Goal: Communication & Community: Answer question/provide support

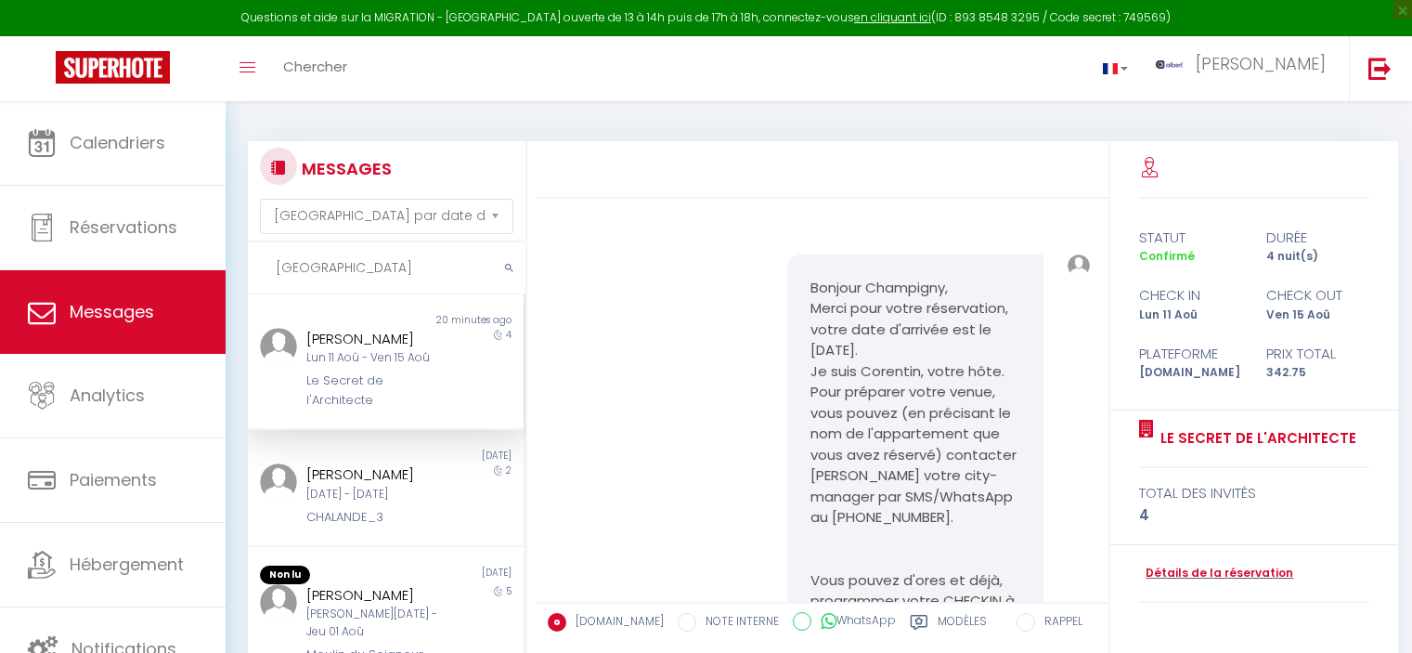
select select "message"
click at [292, 249] on input "[GEOGRAPHIC_DATA]" at bounding box center [387, 268] width 278 height 52
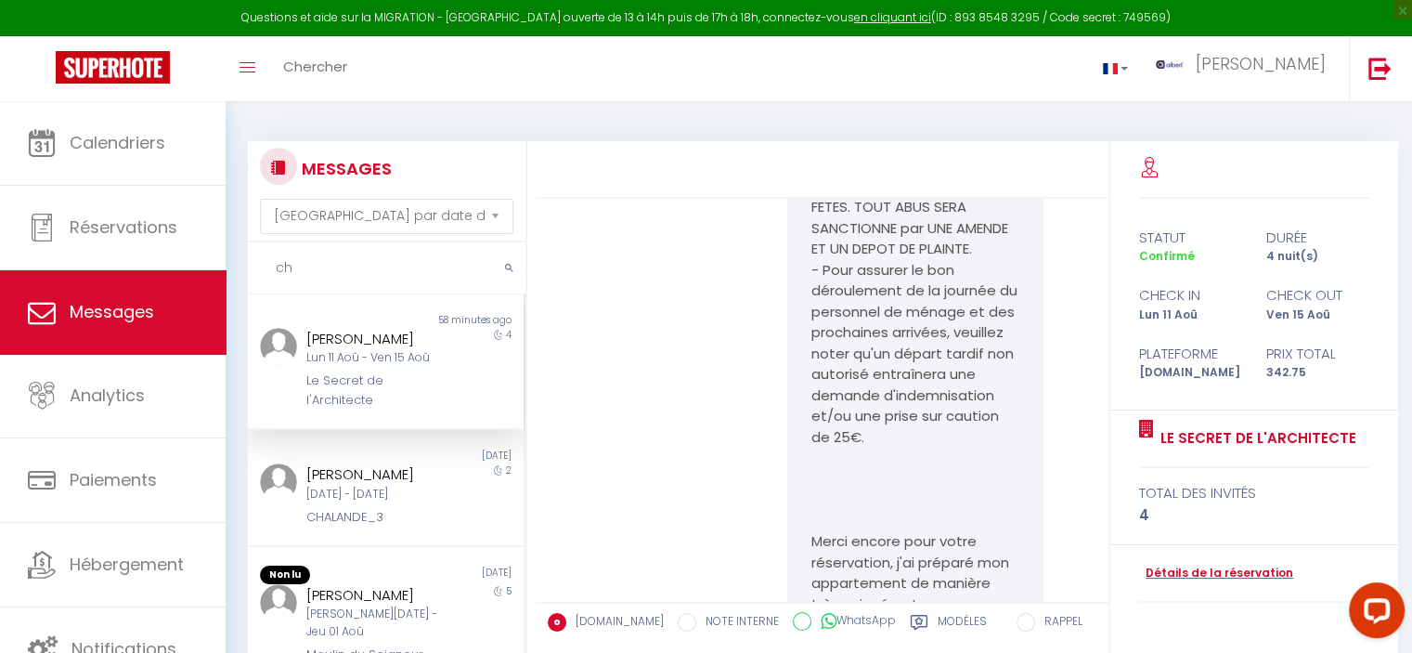
type input "c"
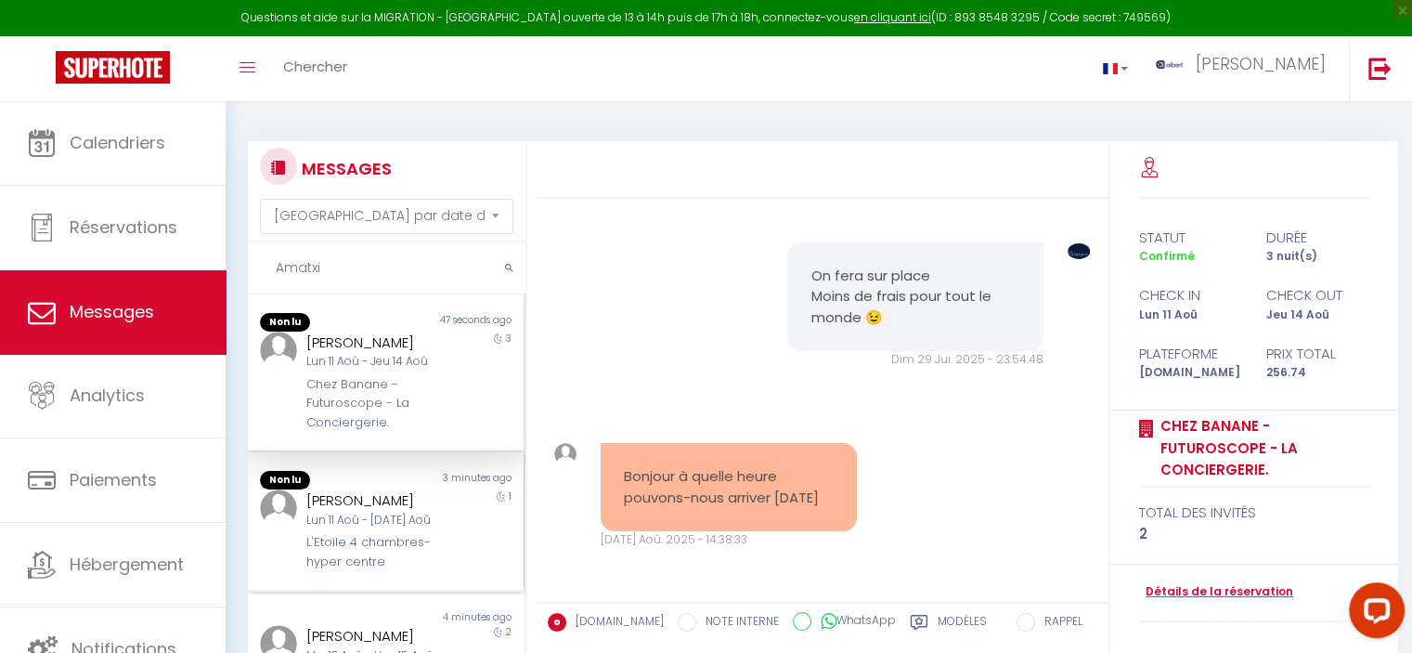
scroll to position [3996, 0]
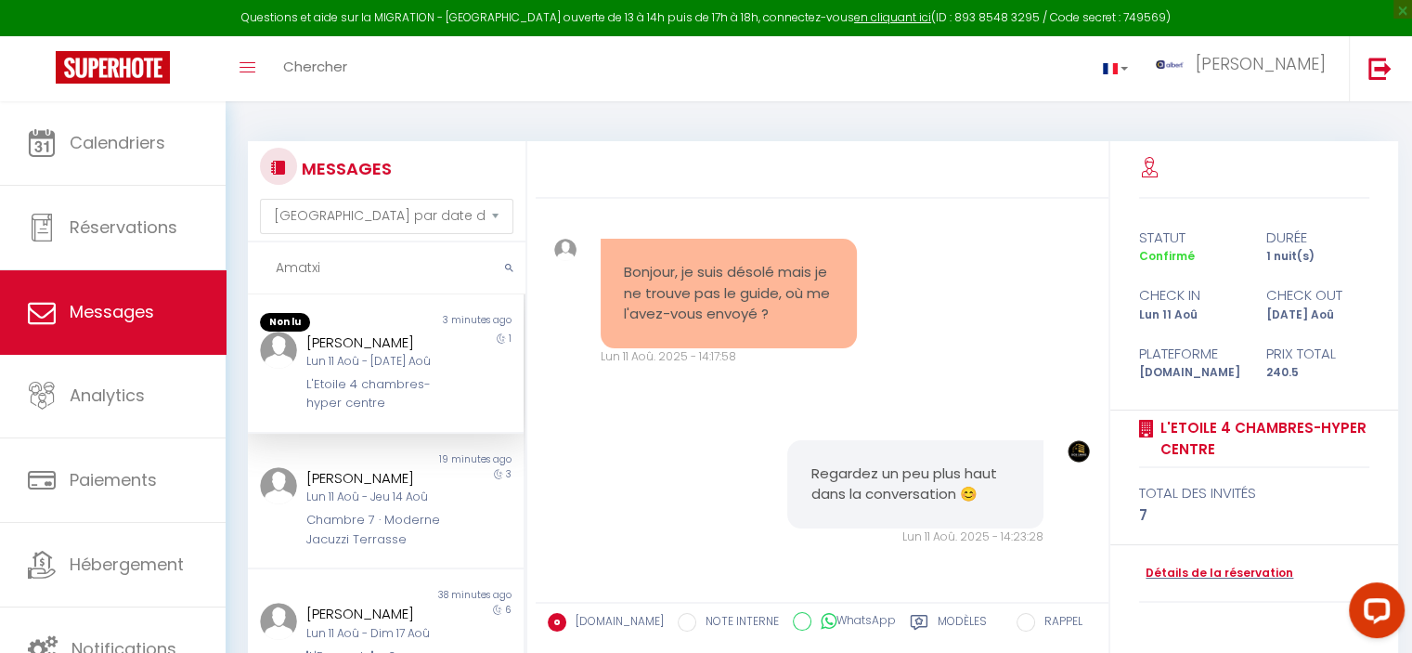
click at [386, 263] on input "Amatxi" at bounding box center [387, 268] width 278 height 52
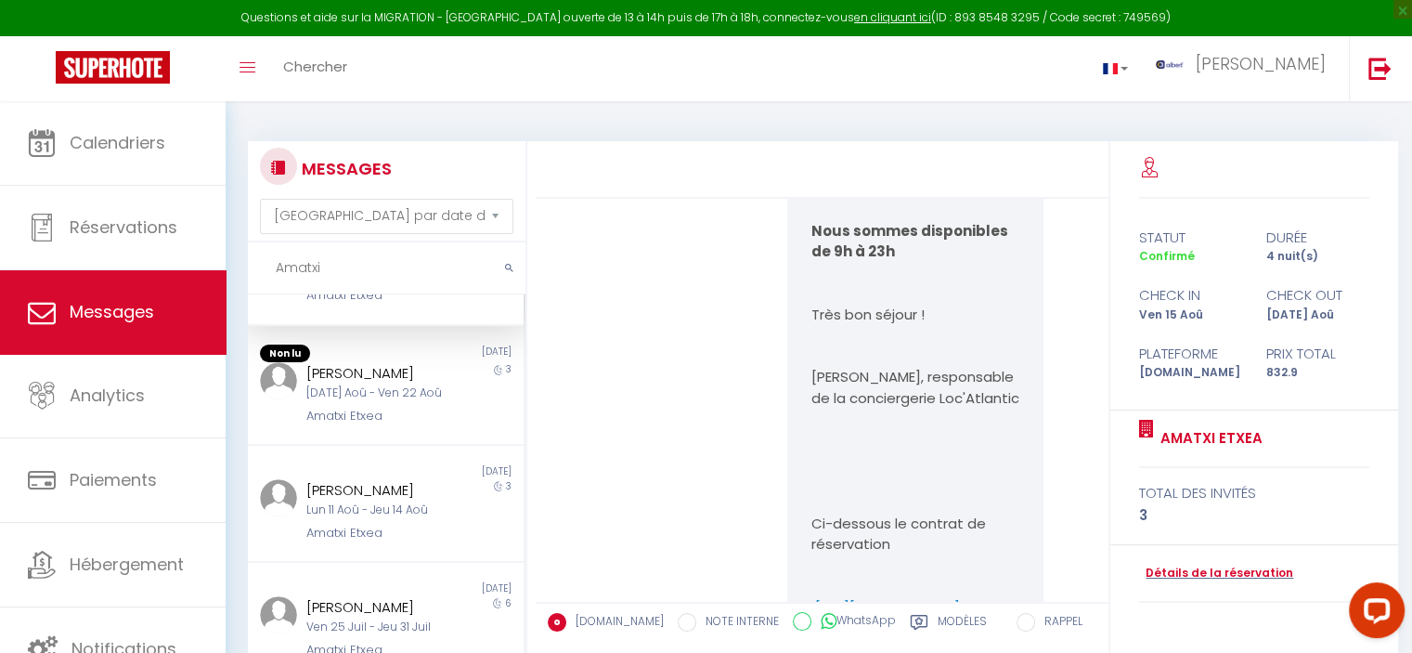
scroll to position [279, 0]
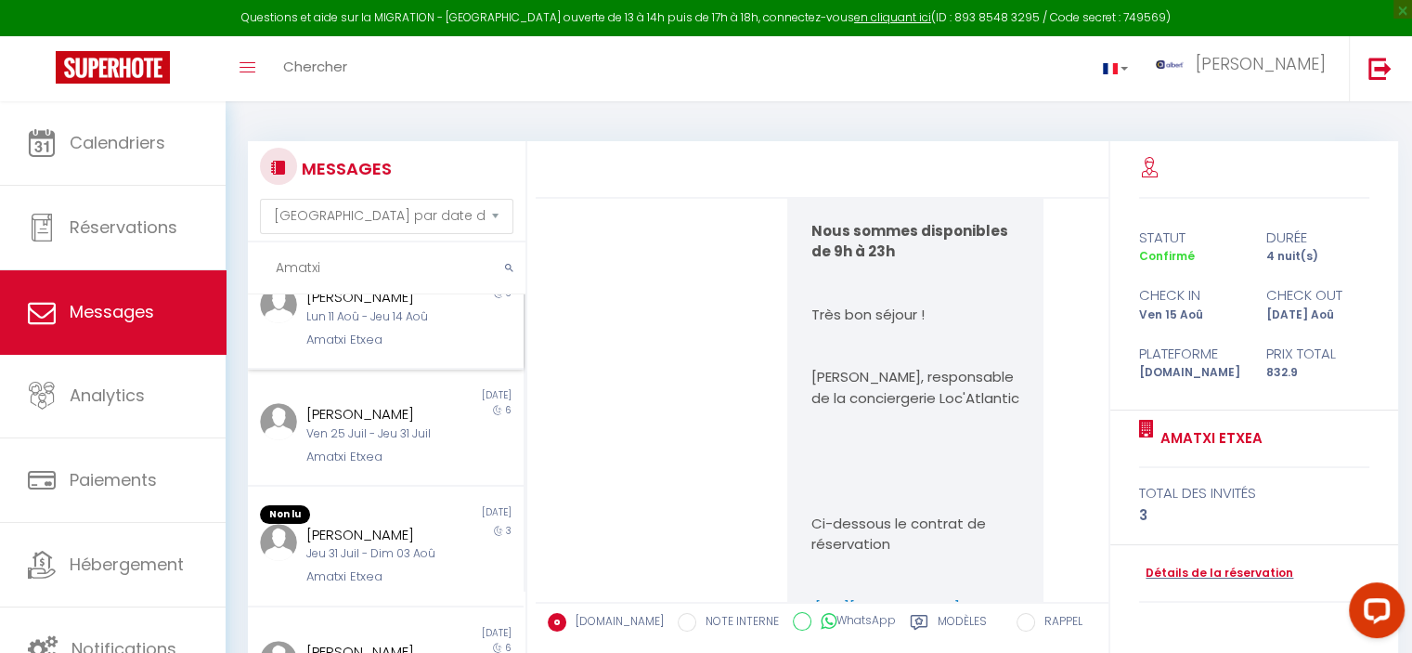
type input "Amatxi"
drag, startPoint x: 391, startPoint y: 349, endPoint x: 297, endPoint y: 333, distance: 95.1
click at [297, 333] on div "[PERSON_NAME] 11 [PERSON_NAME] 14 [PERSON_NAME]" at bounding box center [373, 317] width 161 height 63
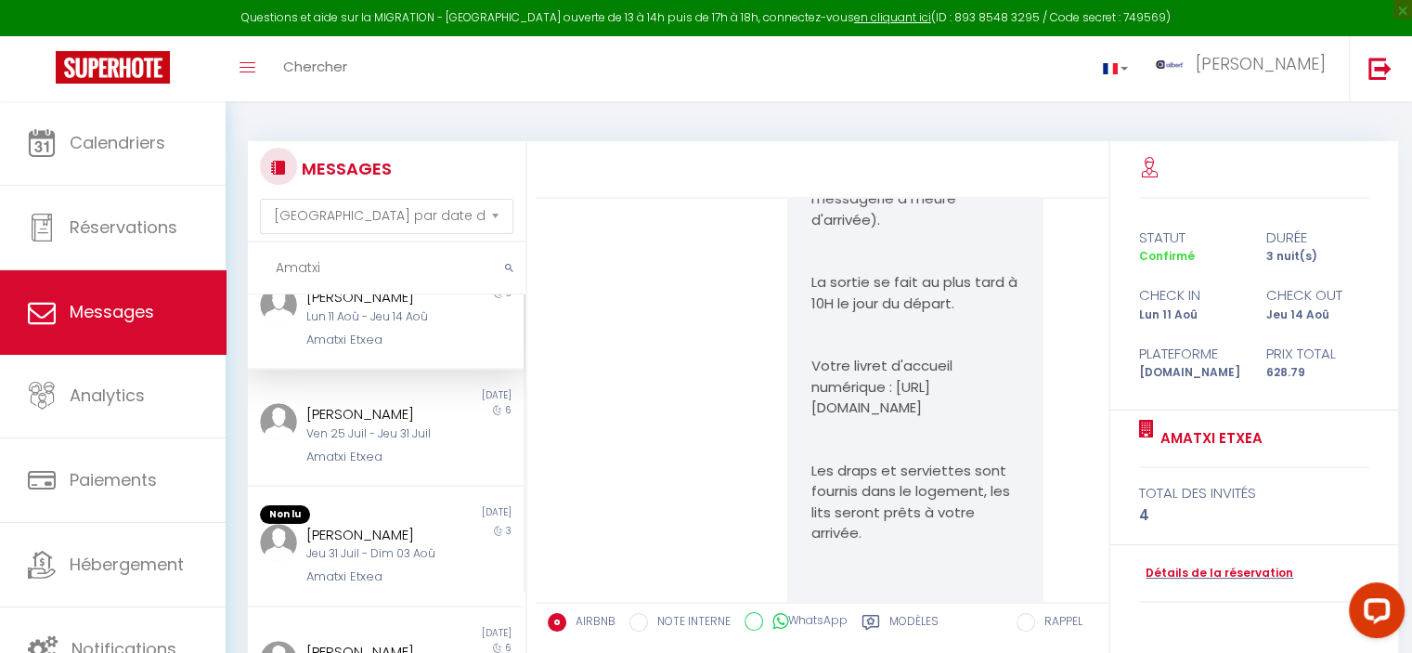
scroll to position [2281, 0]
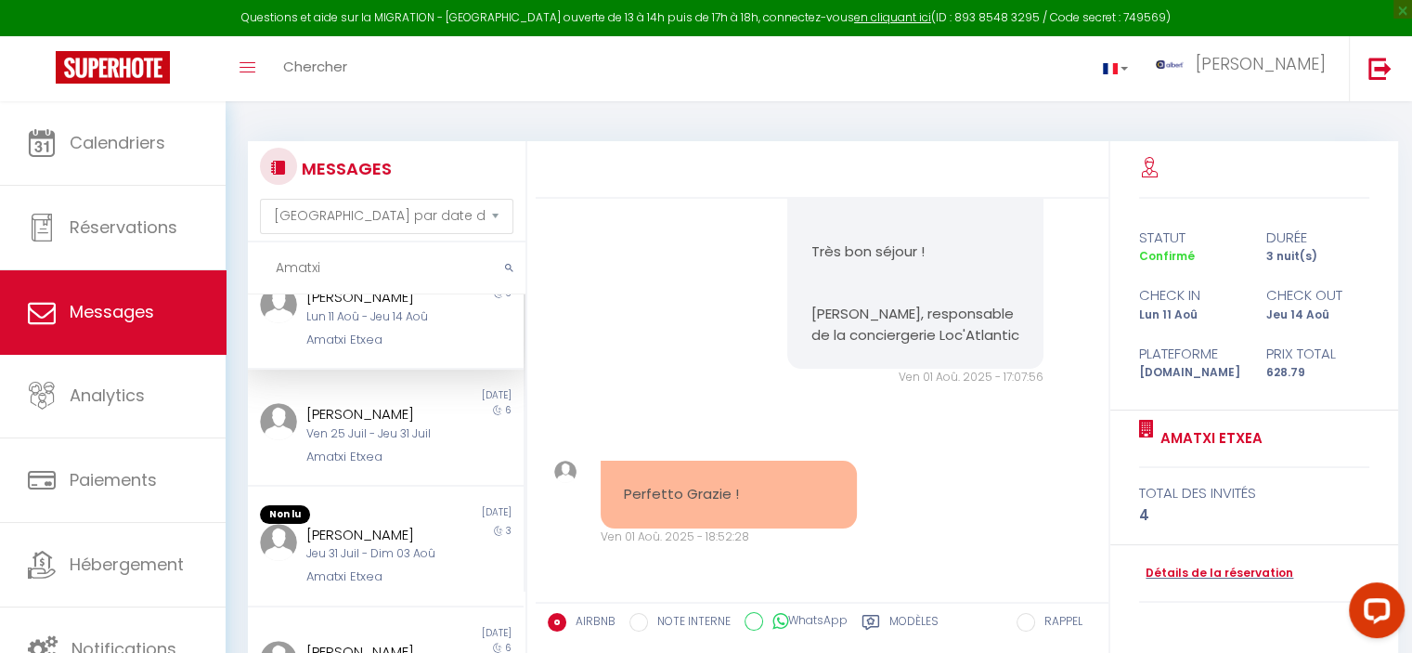
click at [436, 349] on div "[PERSON_NAME] 11 [PERSON_NAME] 14 [PERSON_NAME]" at bounding box center [373, 317] width 161 height 63
drag, startPoint x: 359, startPoint y: 261, endPoint x: 255, endPoint y: 267, distance: 104.2
click at [145, 270] on div "Questions et aide sur la MIGRATION - [GEOGRAPHIC_DATA] ouverte de 13 à 14h puis…" at bounding box center [706, 486] width 1412 height 771
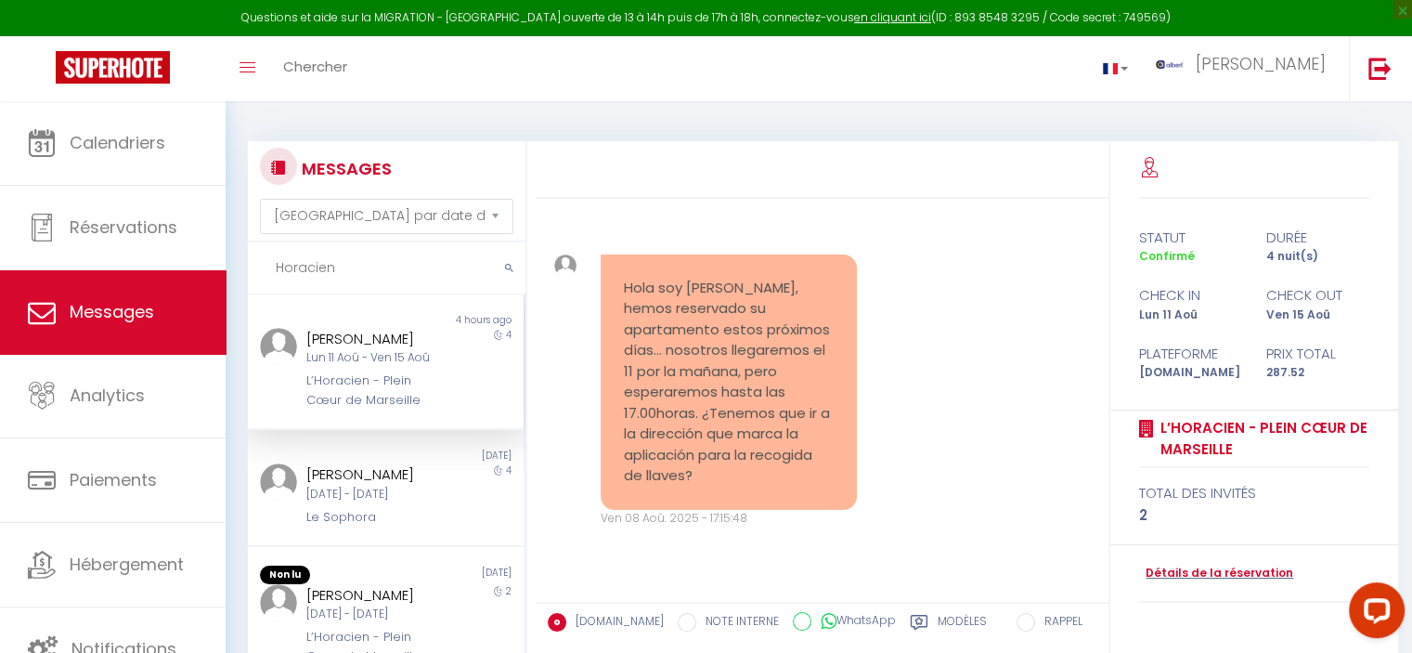
scroll to position [2481, 0]
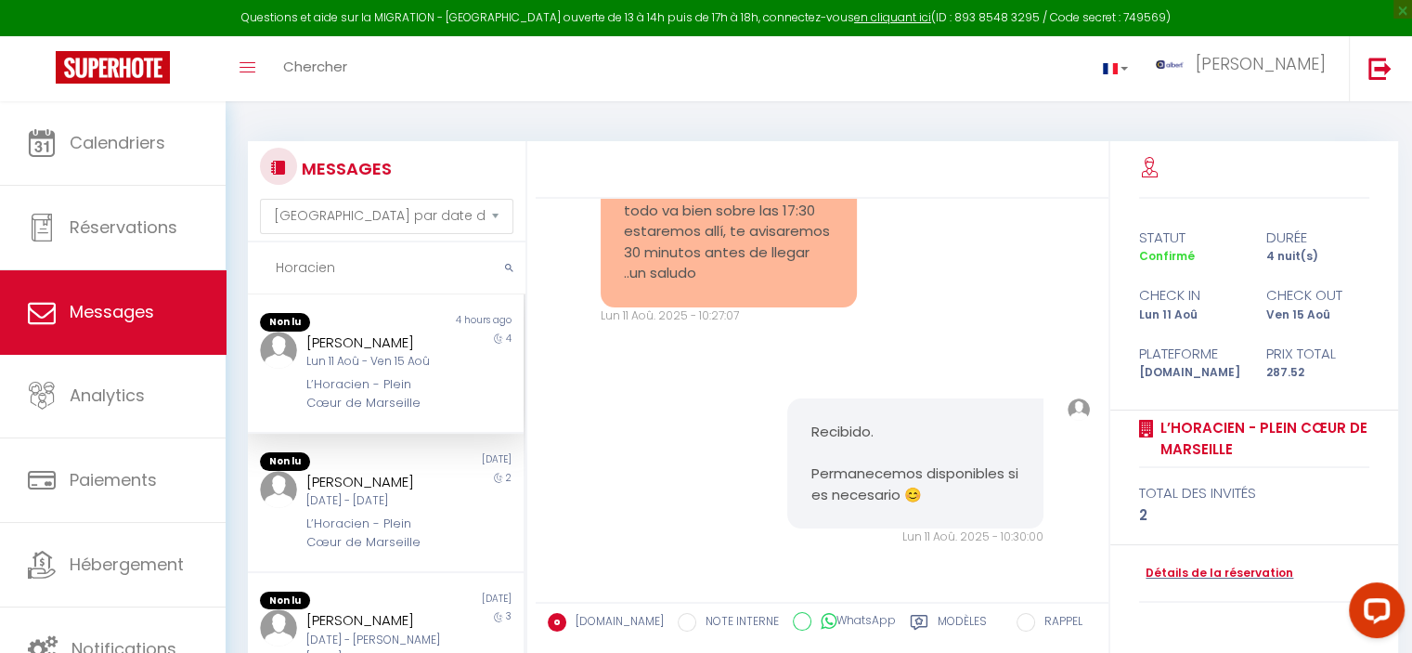
type input "Horacien"
click at [371, 352] on div "[PERSON_NAME]" at bounding box center [374, 343] width 137 height 22
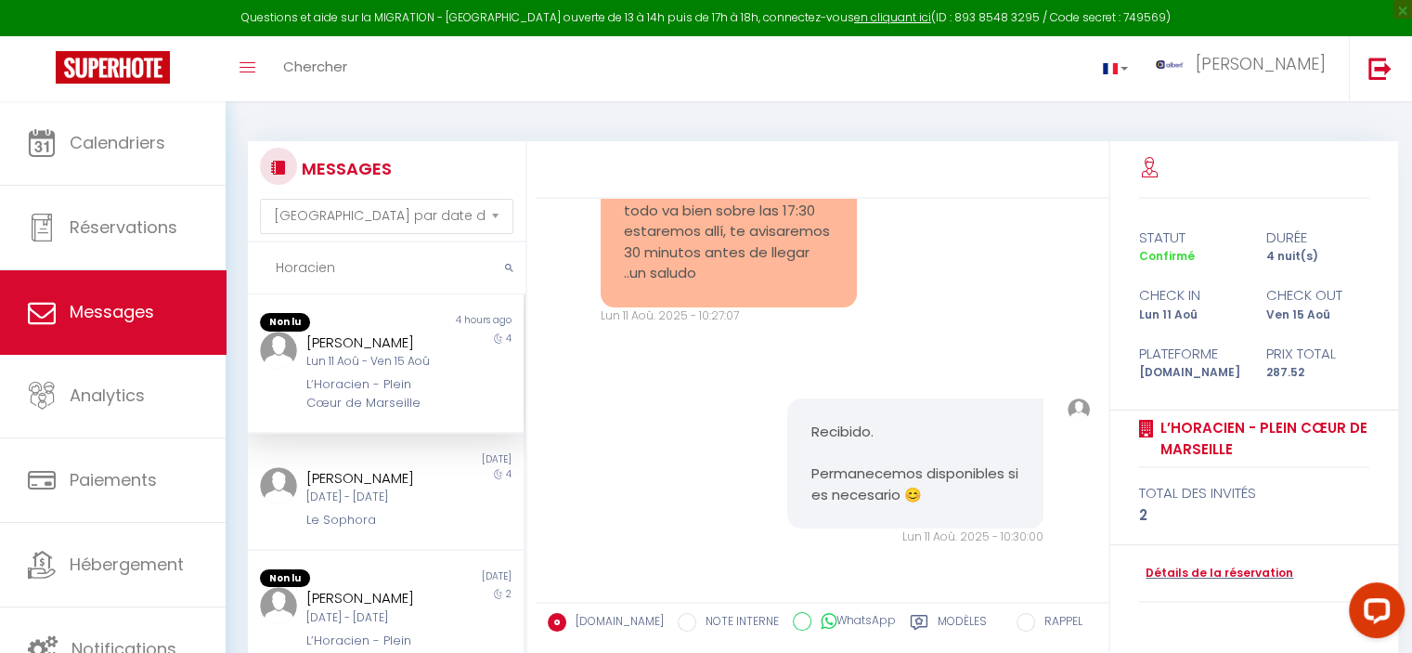
click at [375, 338] on div "[PERSON_NAME]" at bounding box center [374, 343] width 137 height 22
copy pre "Recibido. Permanecemos disponibles si es necesario 😊"
drag, startPoint x: 851, startPoint y: 449, endPoint x: 911, endPoint y: 178, distance: 276.9
click at [786, 389] on div "Recibido. Permanecemos disponibles si es necesario 😊 Lun 11 Aoû. 2025 - 10:30:0…" at bounding box center [822, 472] width 561 height 222
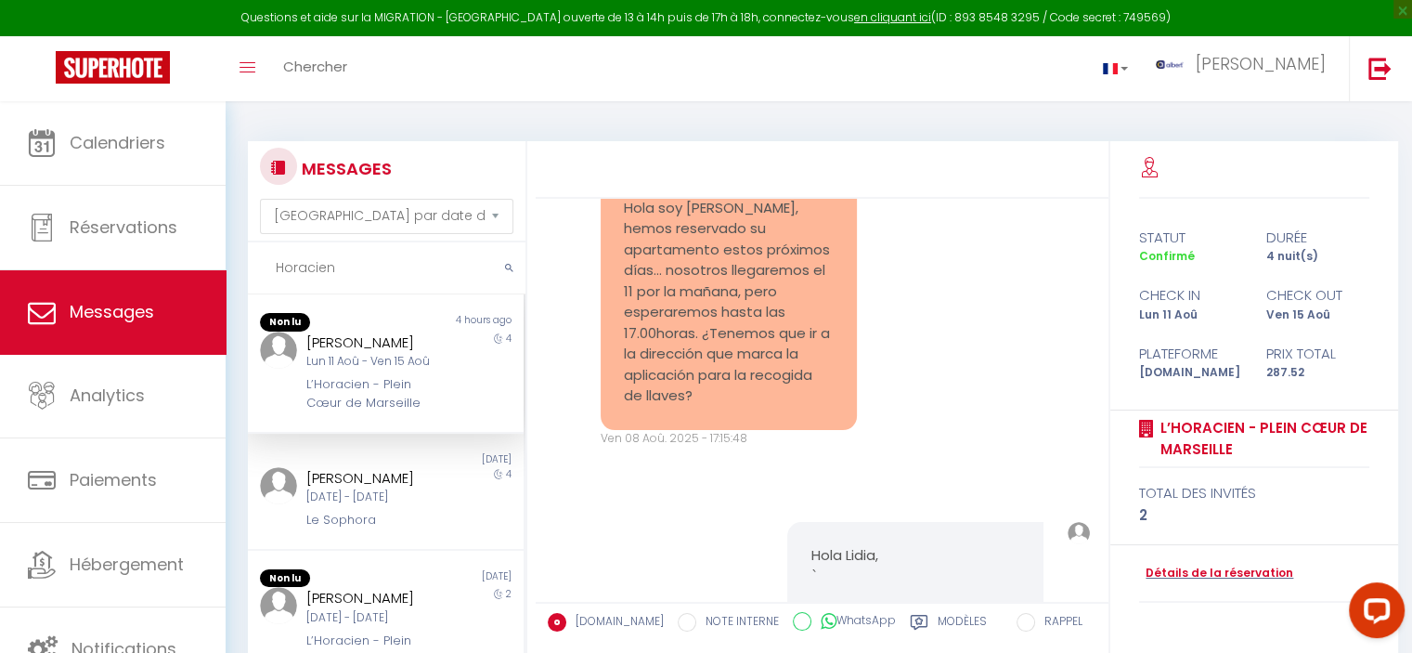
scroll to position [67, 0]
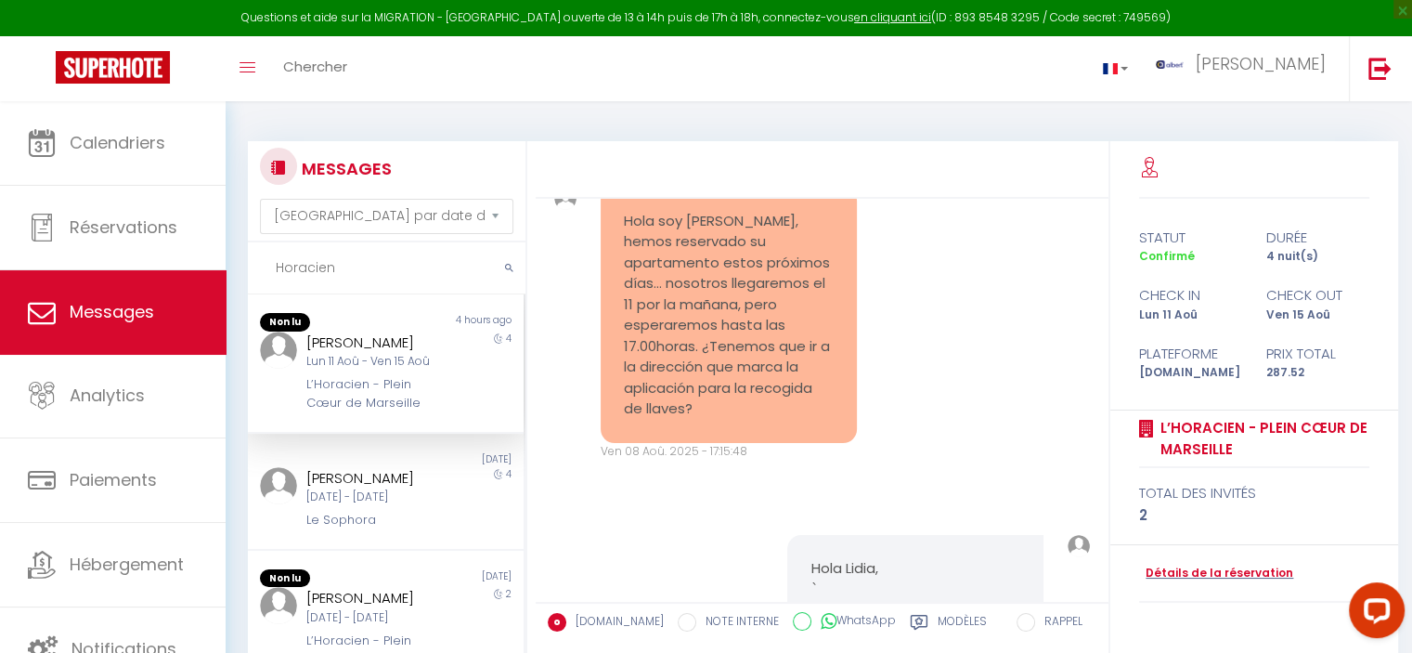
drag, startPoint x: 383, startPoint y: 276, endPoint x: 115, endPoint y: 280, distance: 267.5
click at [115, 280] on div "Questions et aide sur la MIGRATION - [GEOGRAPHIC_DATA] ouverte de 13 à 14h puis…" at bounding box center [706, 486] width 1412 height 771
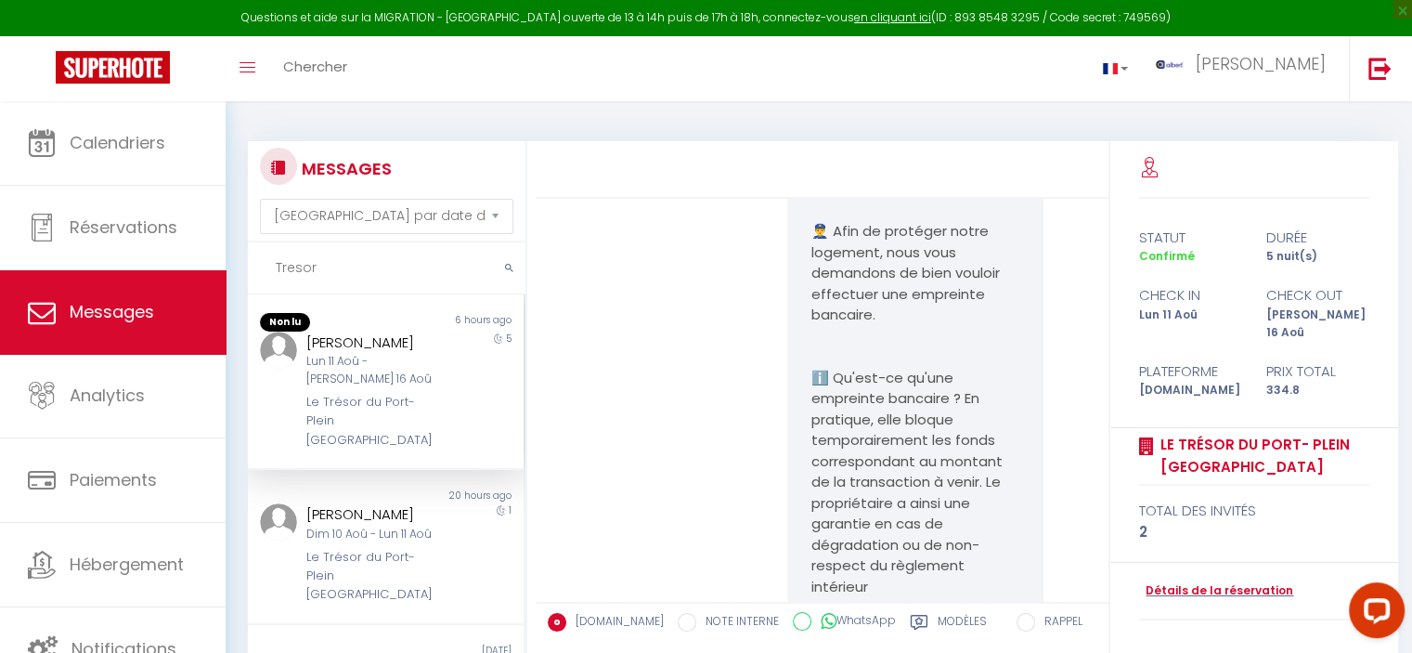
scroll to position [2388, 0]
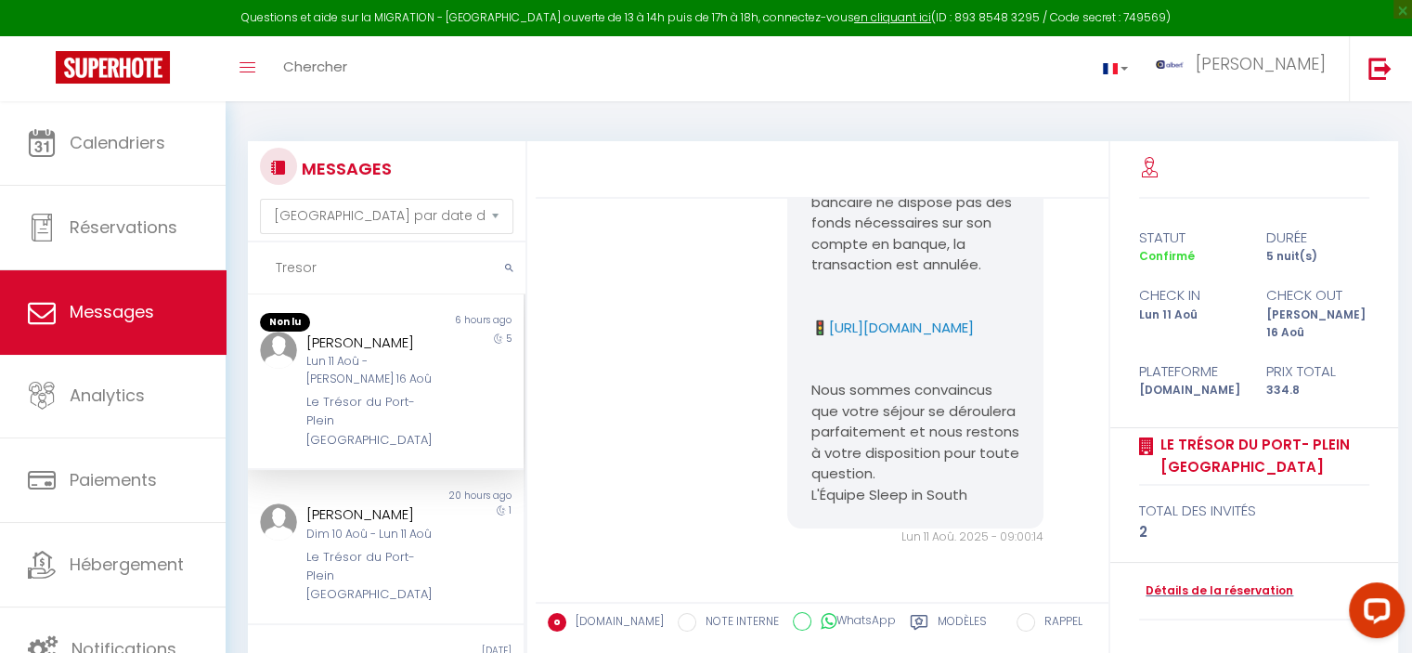
click at [384, 393] on div "Le Trésor du Port- Plein [GEOGRAPHIC_DATA]" at bounding box center [374, 421] width 137 height 57
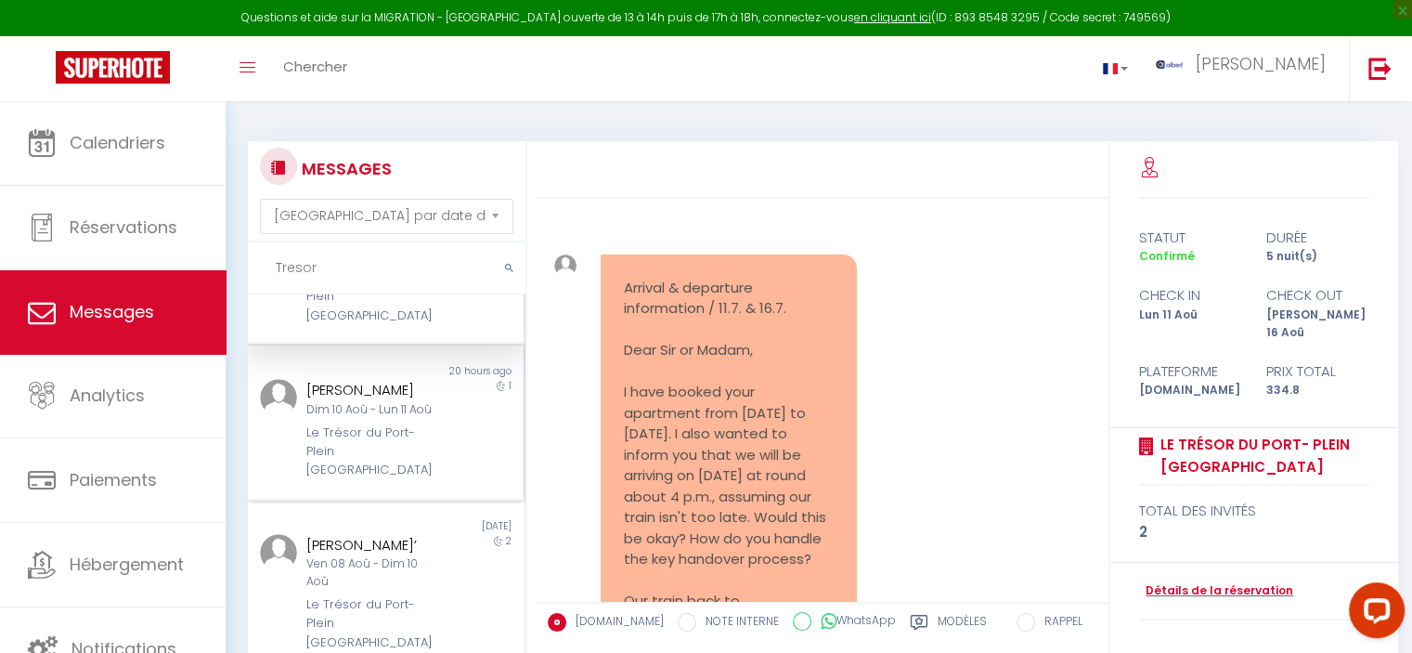
scroll to position [93, 0]
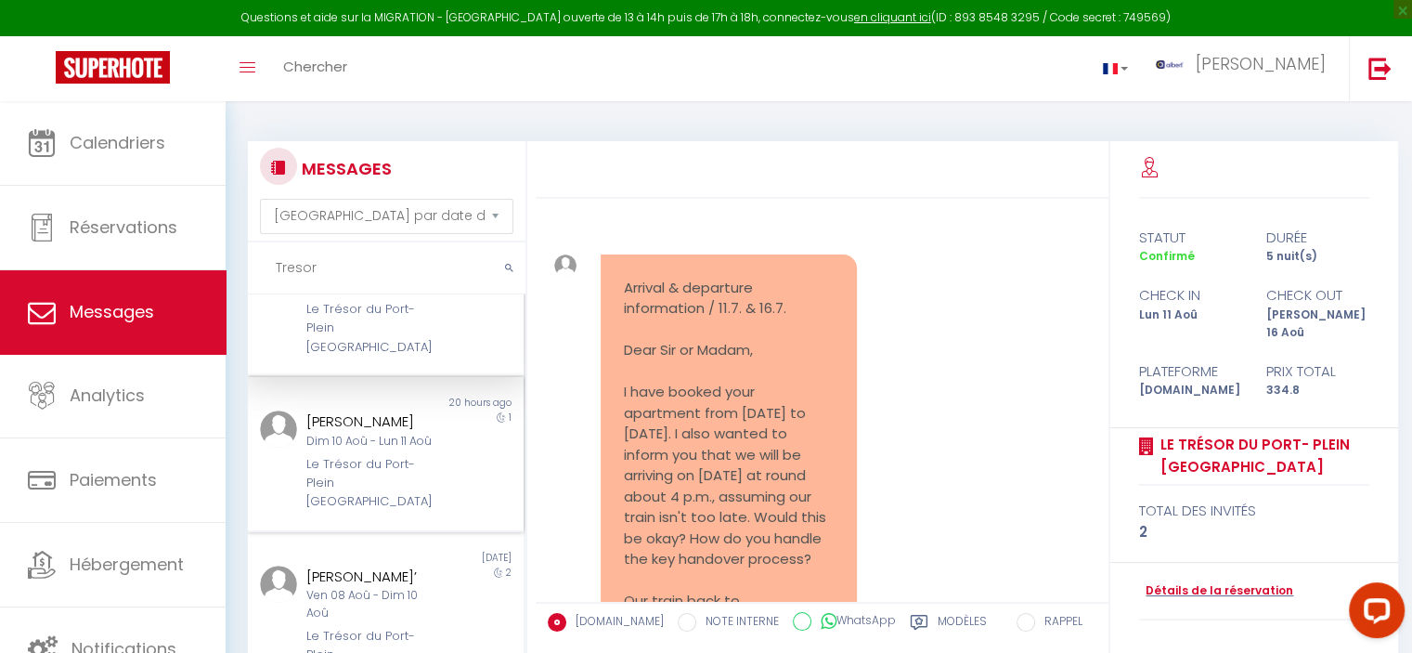
click at [401, 410] on div "[PERSON_NAME]" at bounding box center [374, 421] width 137 height 22
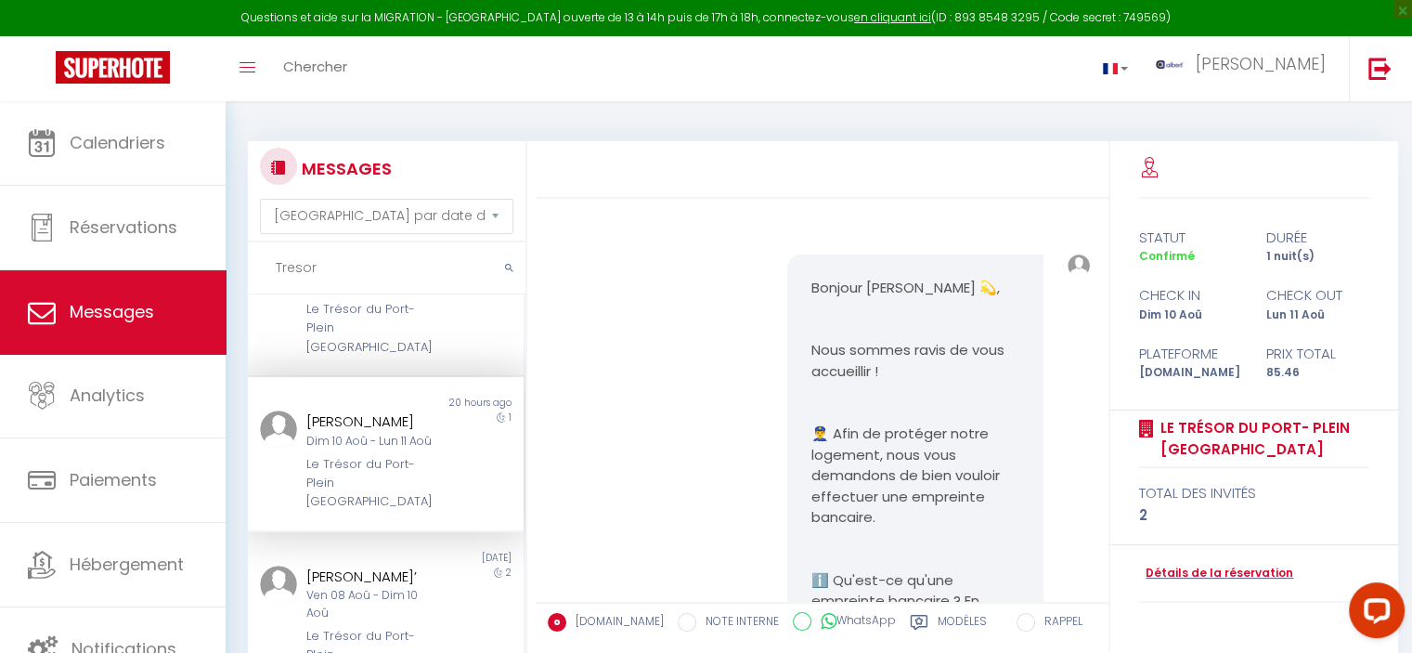
click at [359, 455] on div "Le Trésor du Port- Plein [GEOGRAPHIC_DATA]" at bounding box center [374, 483] width 137 height 57
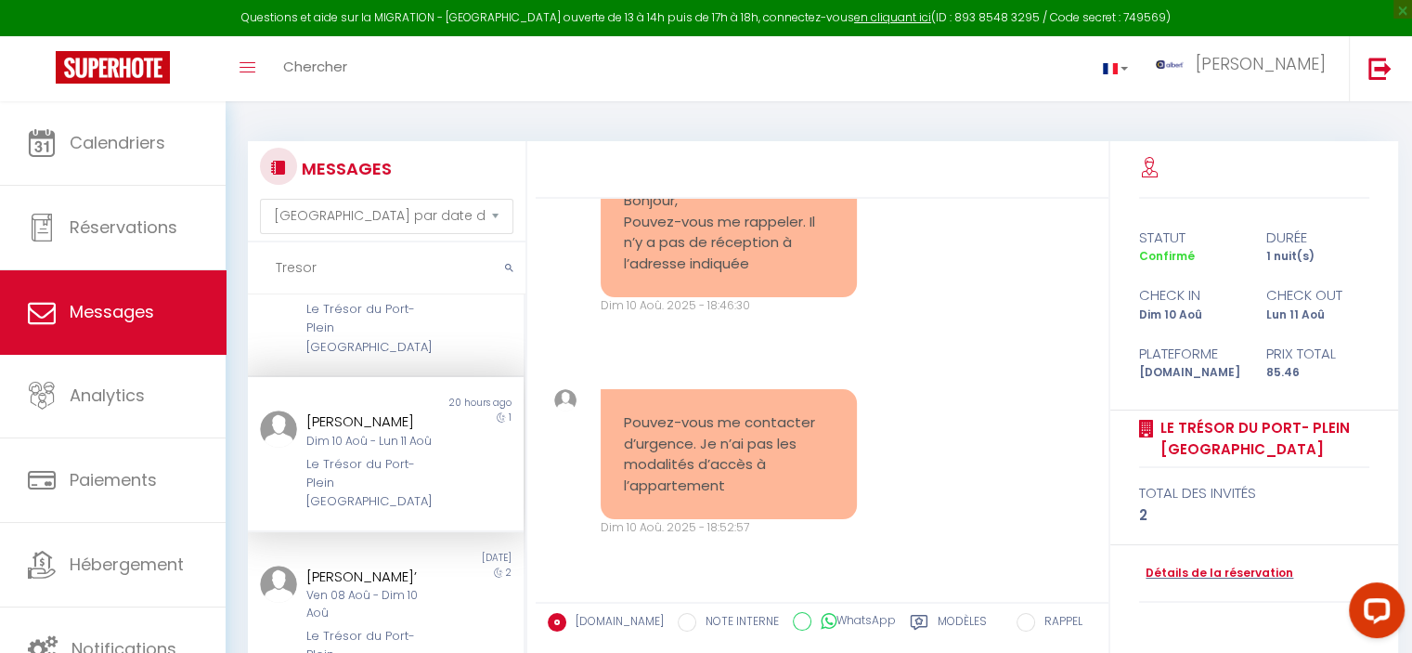
scroll to position [1486, 0]
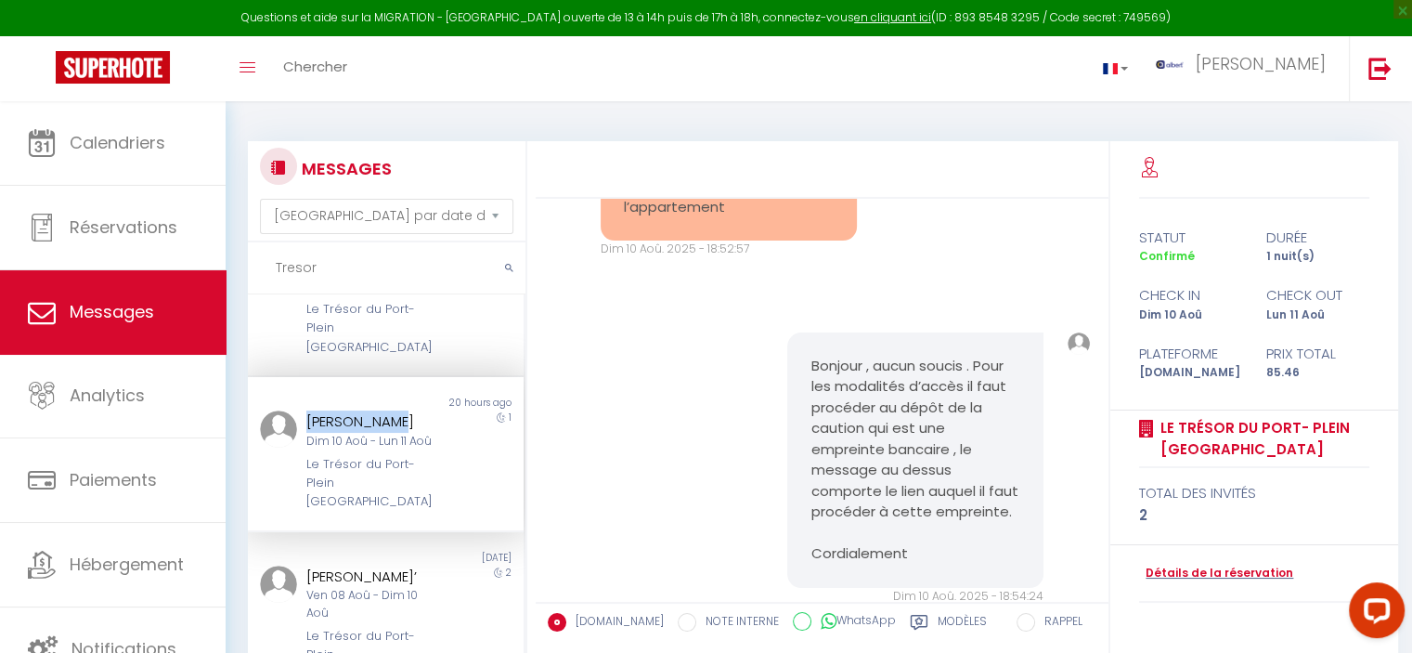
copy div "[PERSON_NAME]"
drag, startPoint x: 358, startPoint y: 400, endPoint x: 303, endPoint y: 400, distance: 54.8
click at [303, 410] on div "[PERSON_NAME] Dim 10 Aoû - Lun 11 Aoû Le Trésor du Port- Plein [GEOGRAPHIC_DATA]" at bounding box center [373, 460] width 161 height 101
drag, startPoint x: 361, startPoint y: 273, endPoint x: 250, endPoint y: 274, distance: 111.4
click at [250, 274] on input "Tresor" at bounding box center [387, 268] width 278 height 52
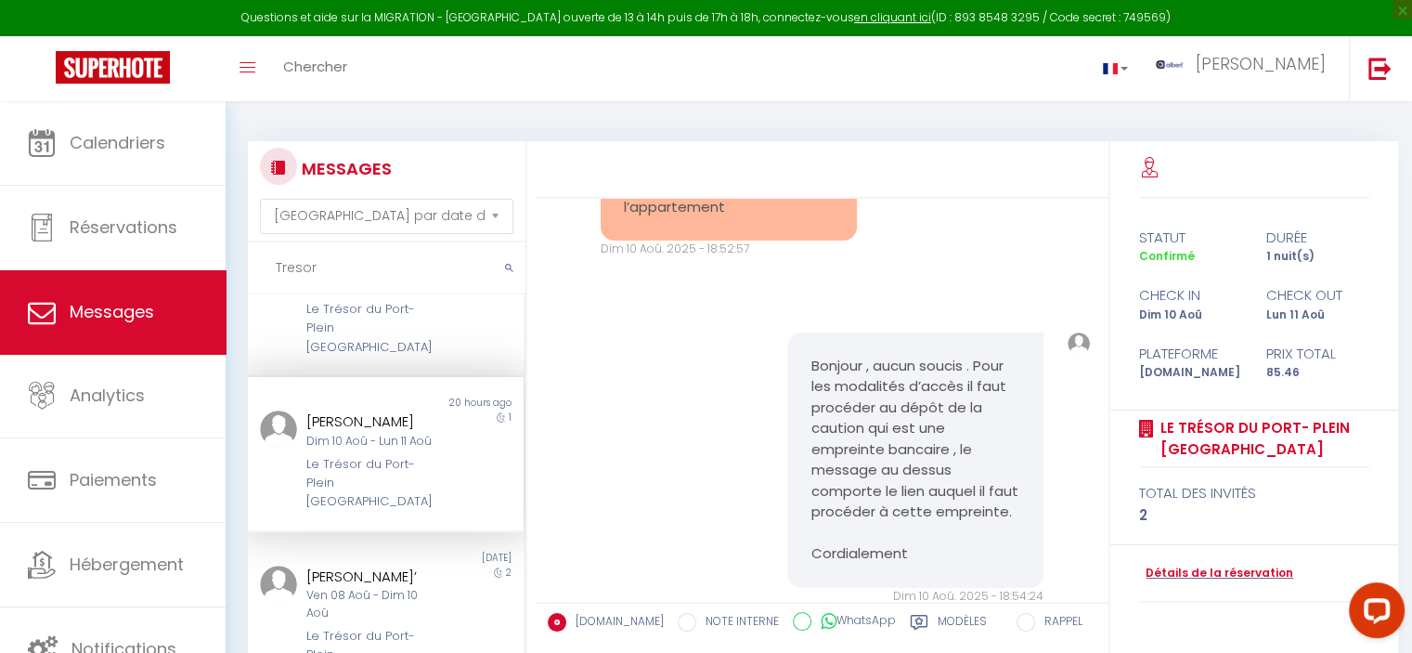
paste input "Kejdi"
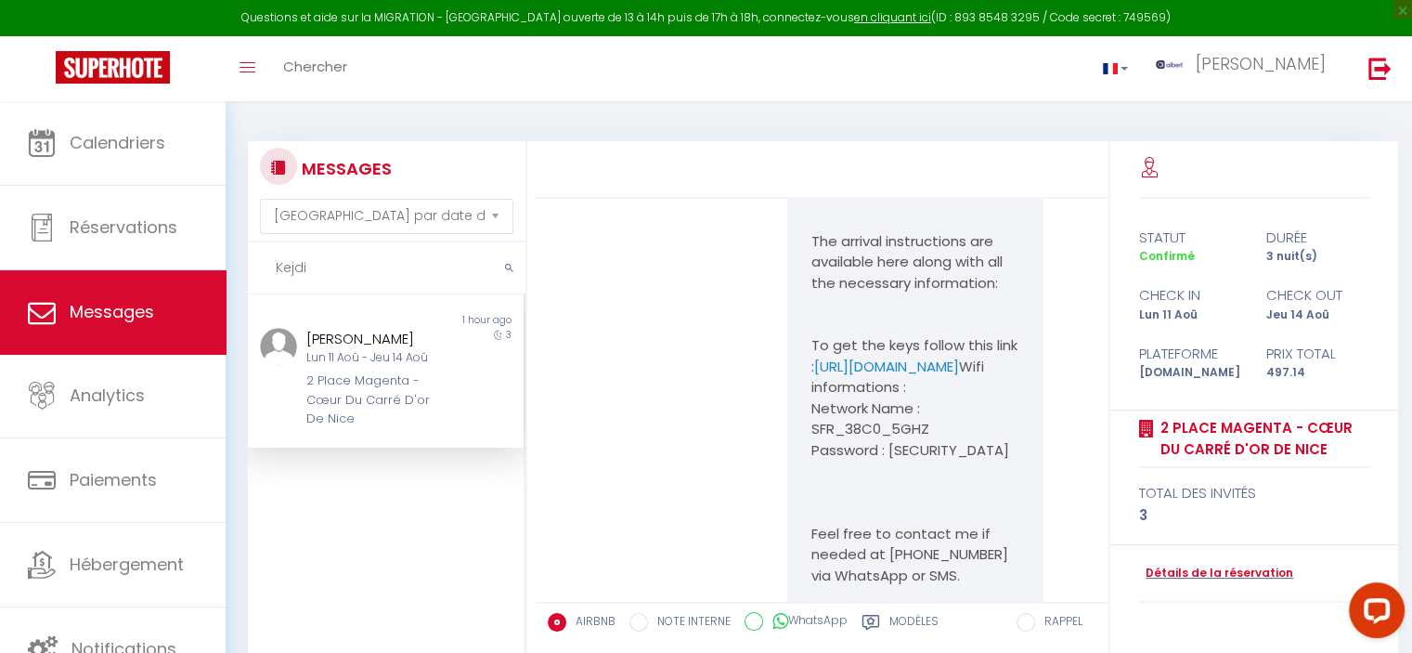
scroll to position [12096, 0]
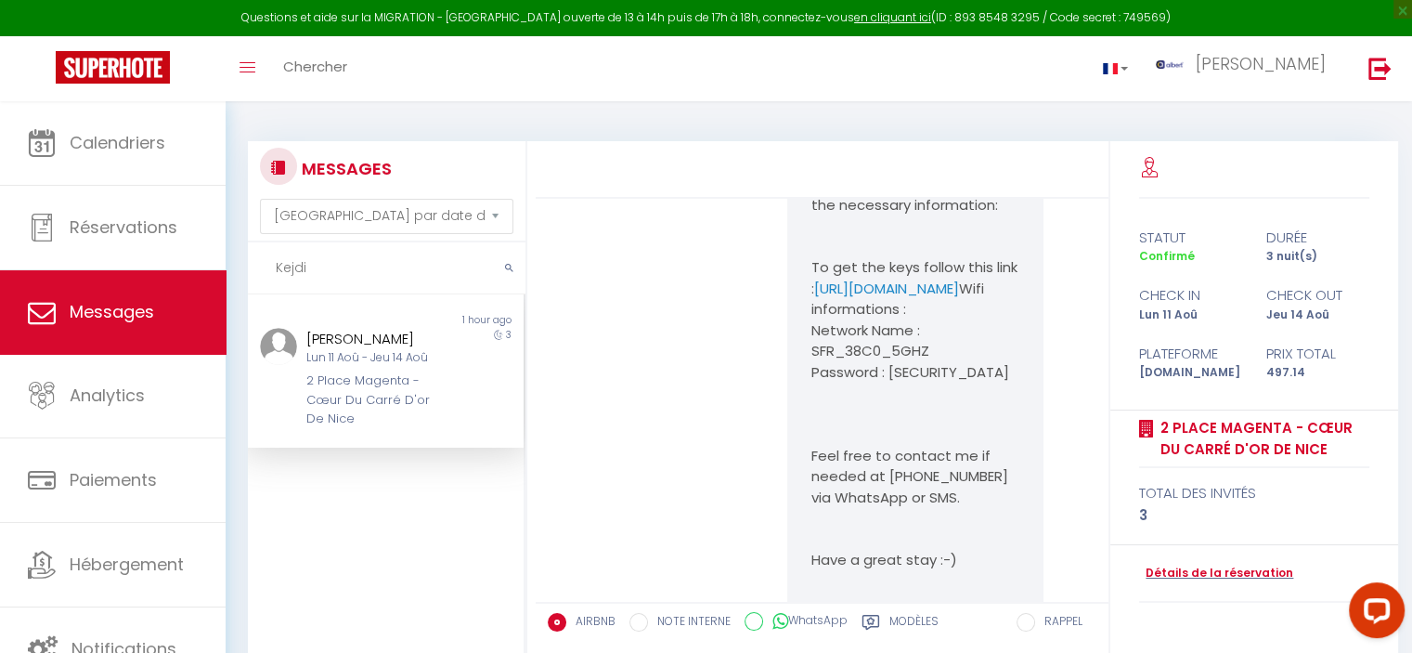
type input "Kejdi"
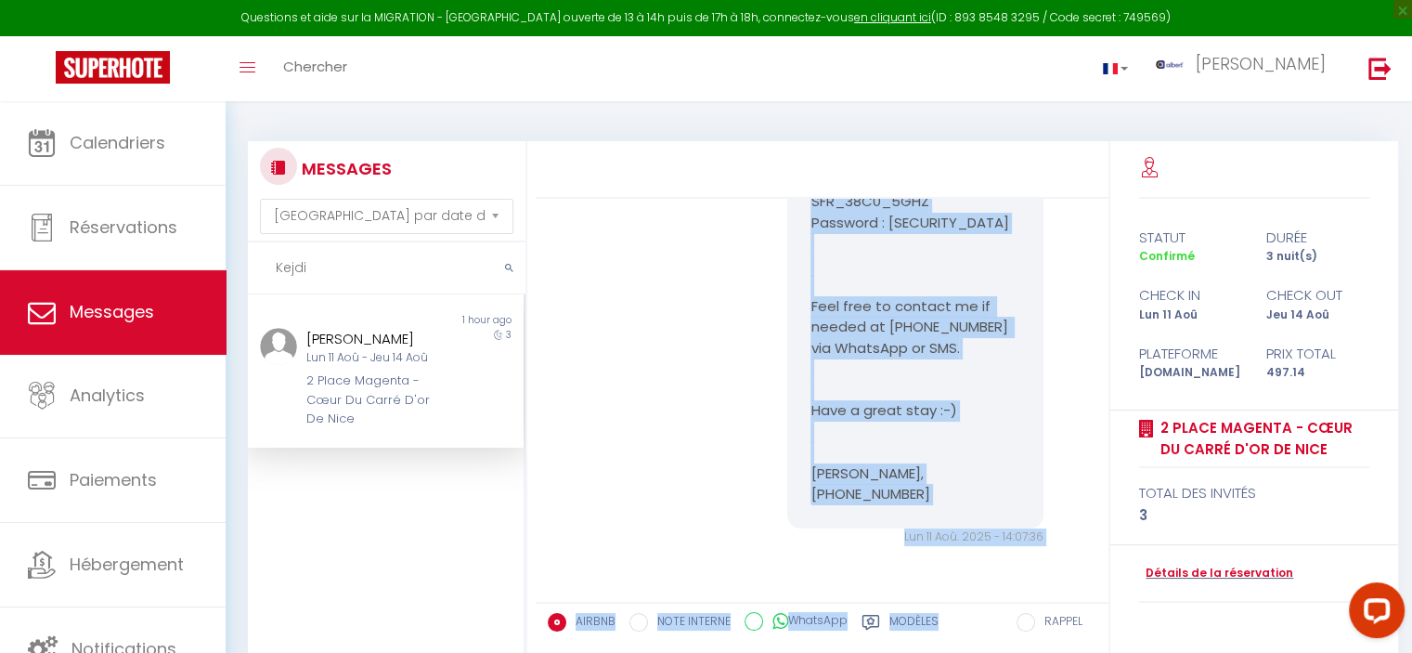
scroll to position [12746, 0]
copy pre "Hello [PERSON_NAME], We are looking forward to welcoming you to [GEOGRAPHIC_DAT…"
drag, startPoint x: 796, startPoint y: 311, endPoint x: 947, endPoint y: 488, distance: 232.5
click at [948, 488] on div "Hello [PERSON_NAME], We are looking forward to welcoming you to [GEOGRAPHIC_DAT…" at bounding box center [915, 150] width 256 height 757
